Goal: Information Seeking & Learning: Learn about a topic

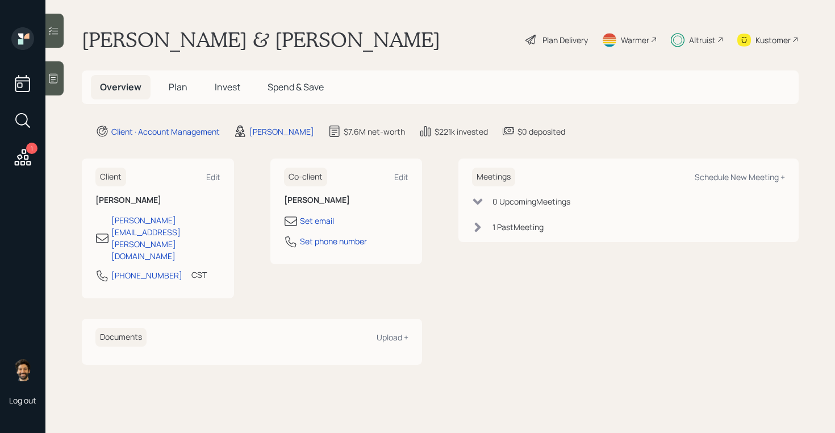
click at [177, 83] on span "Plan" at bounding box center [178, 87] width 19 height 12
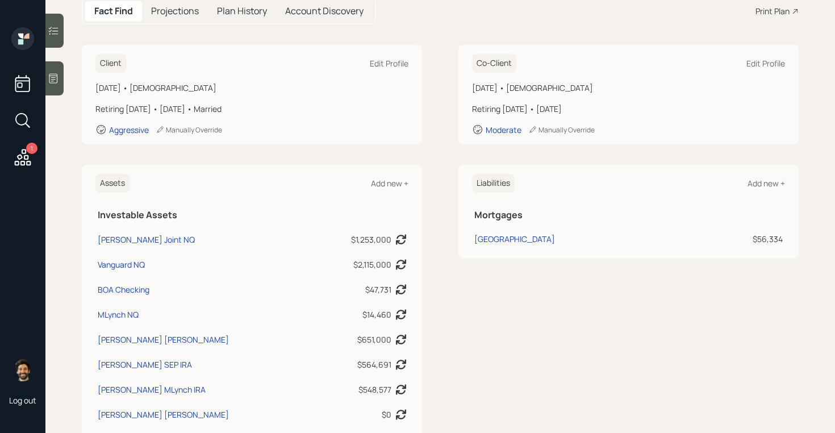
scroll to position [68, 0]
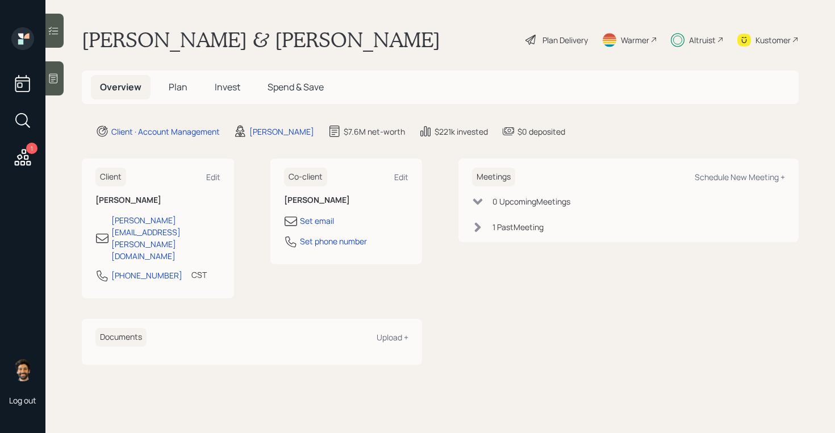
click at [233, 83] on span "Invest" at bounding box center [228, 87] width 26 height 12
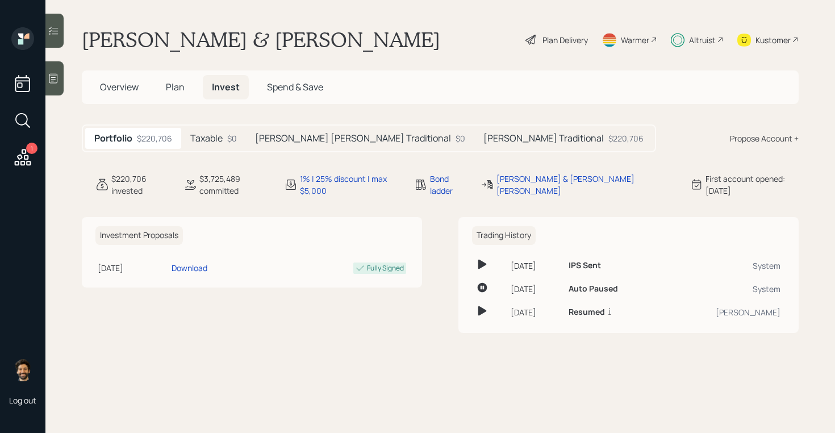
click at [325, 135] on h5 "[PERSON_NAME] [PERSON_NAME] Traditional" at bounding box center [353, 138] width 196 height 11
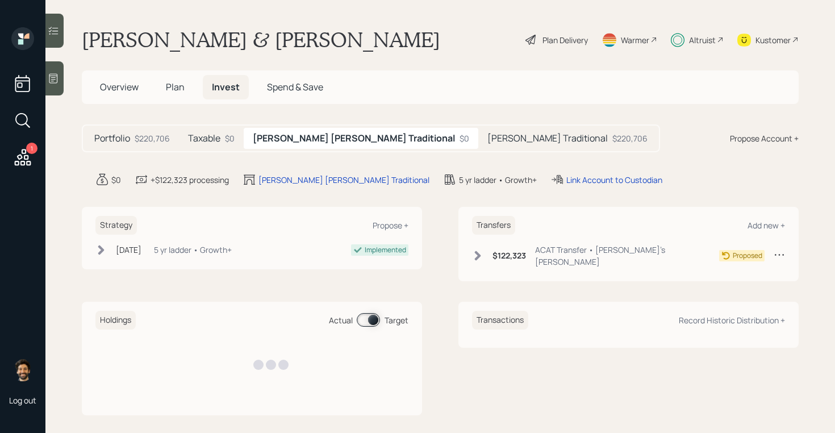
click at [487, 136] on h5 "[PERSON_NAME] Traditional" at bounding box center [547, 138] width 120 height 11
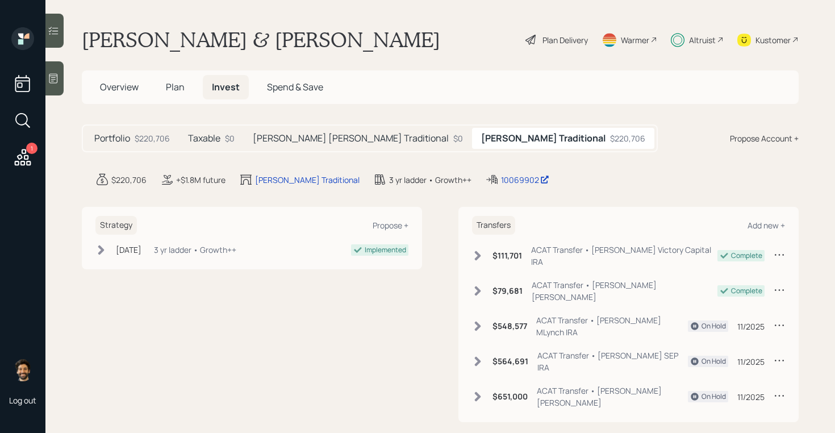
click at [706, 36] on div "Altruist" at bounding box center [702, 40] width 27 height 12
